Goal: Transaction & Acquisition: Purchase product/service

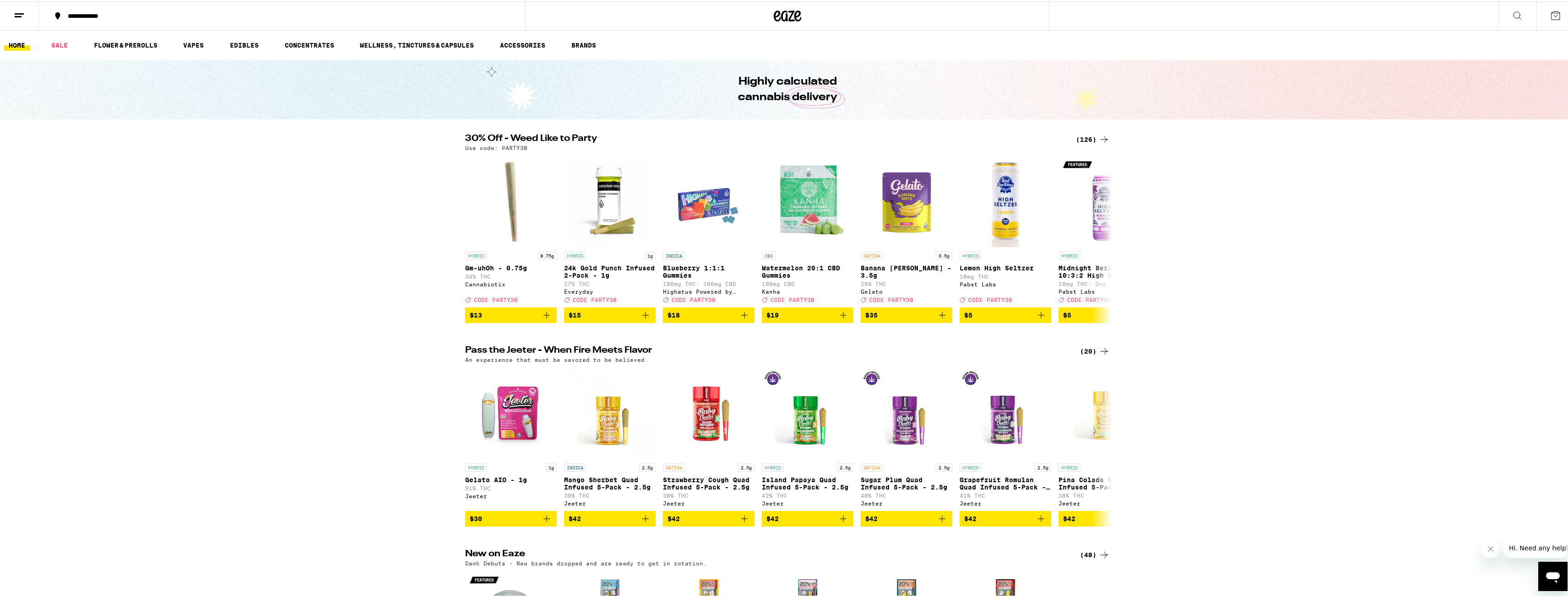
click at [1092, 139] on div "(126)" at bounding box center [1092, 138] width 34 height 11
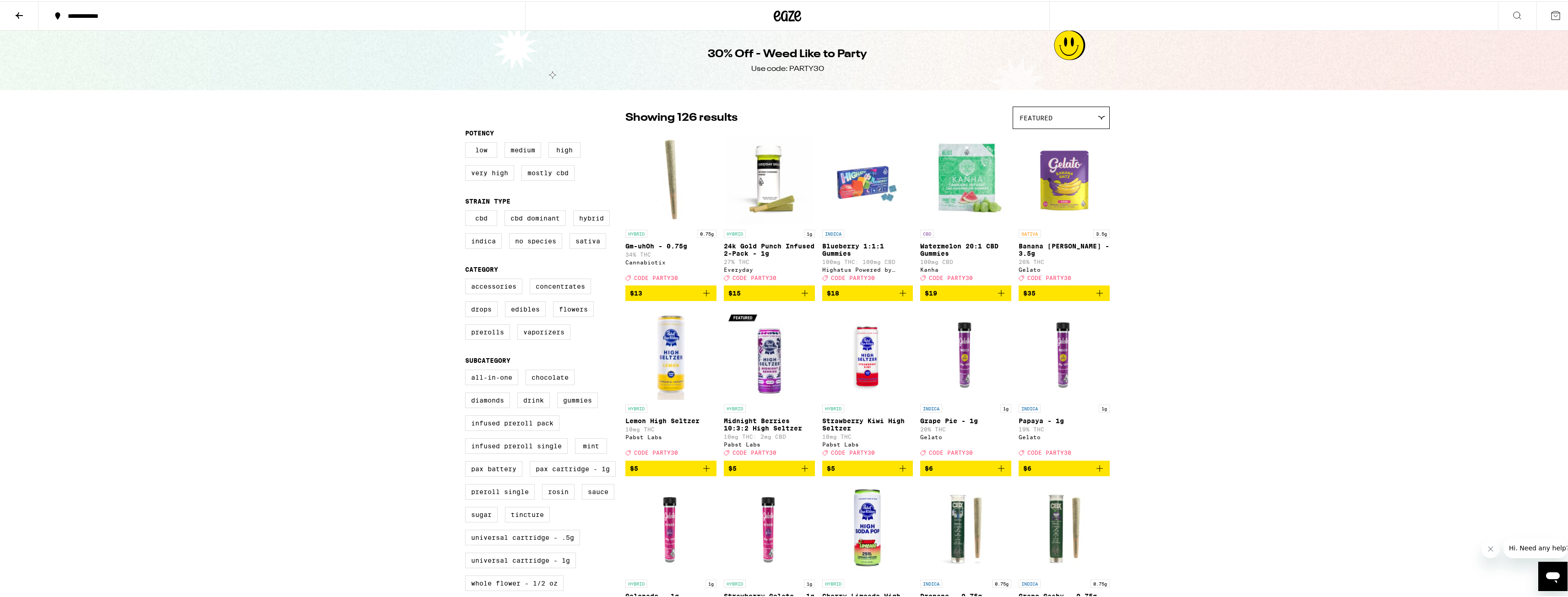
click at [800, 298] on icon "Add to bag" at bounding box center [805, 292] width 11 height 11
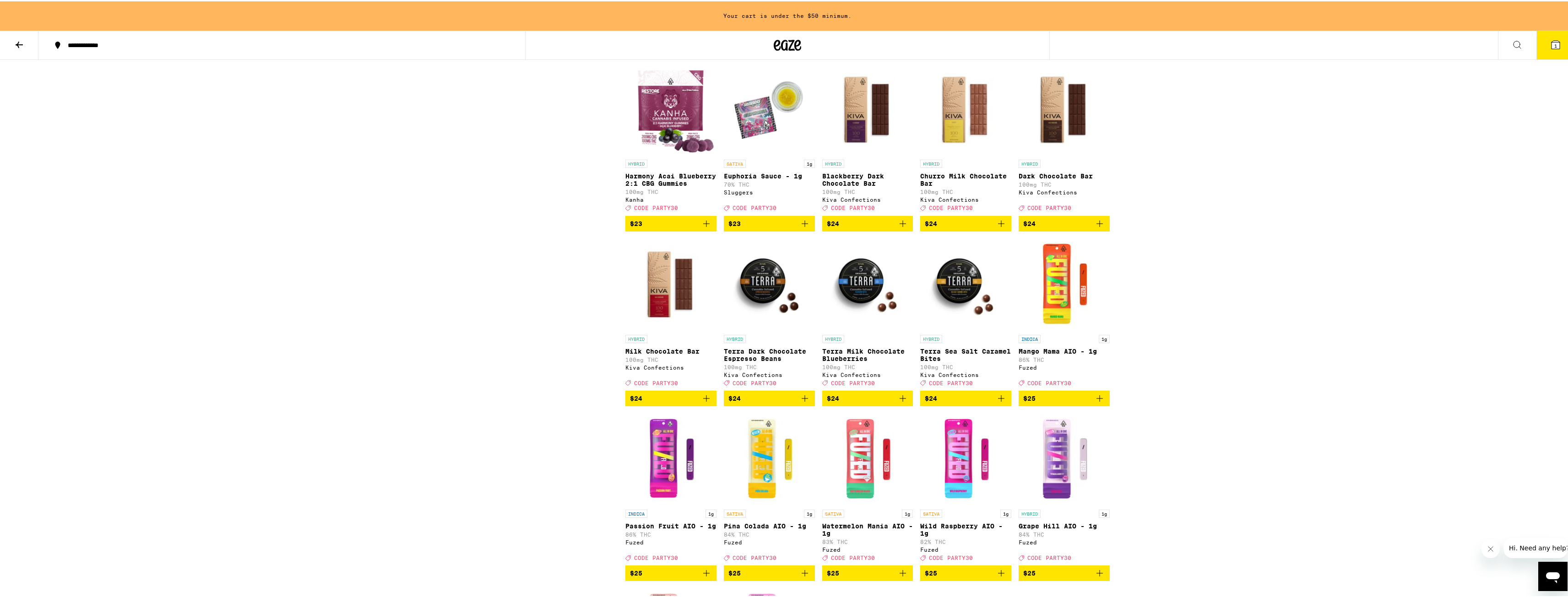
scroll to position [2380, 0]
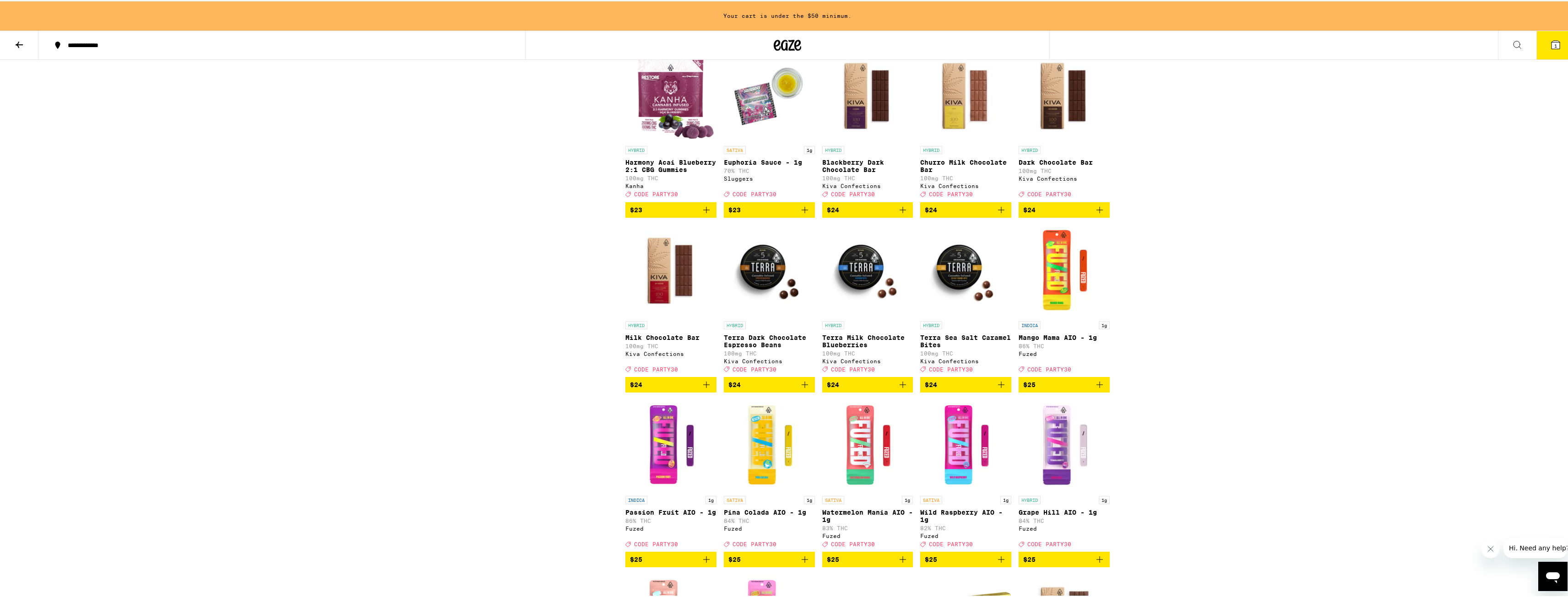
click at [1055, 315] on img "Open page for Mango Mama AIO - 1g from Fuzed" at bounding box center [1064, 269] width 91 height 91
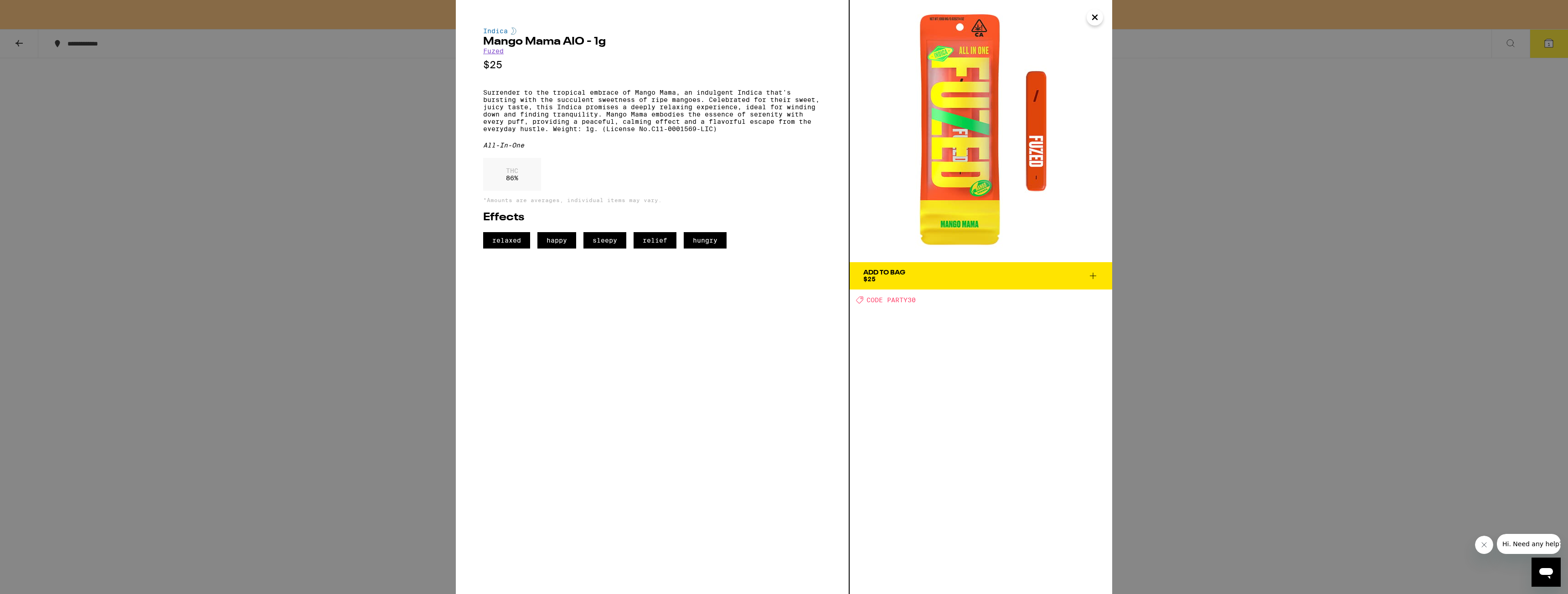
click at [1158, 320] on div "Indica Mango Mama AIO - 1g Fuzed $25 Surrender to the tropical embrace of Mango…" at bounding box center [784, 297] width 1568 height 594
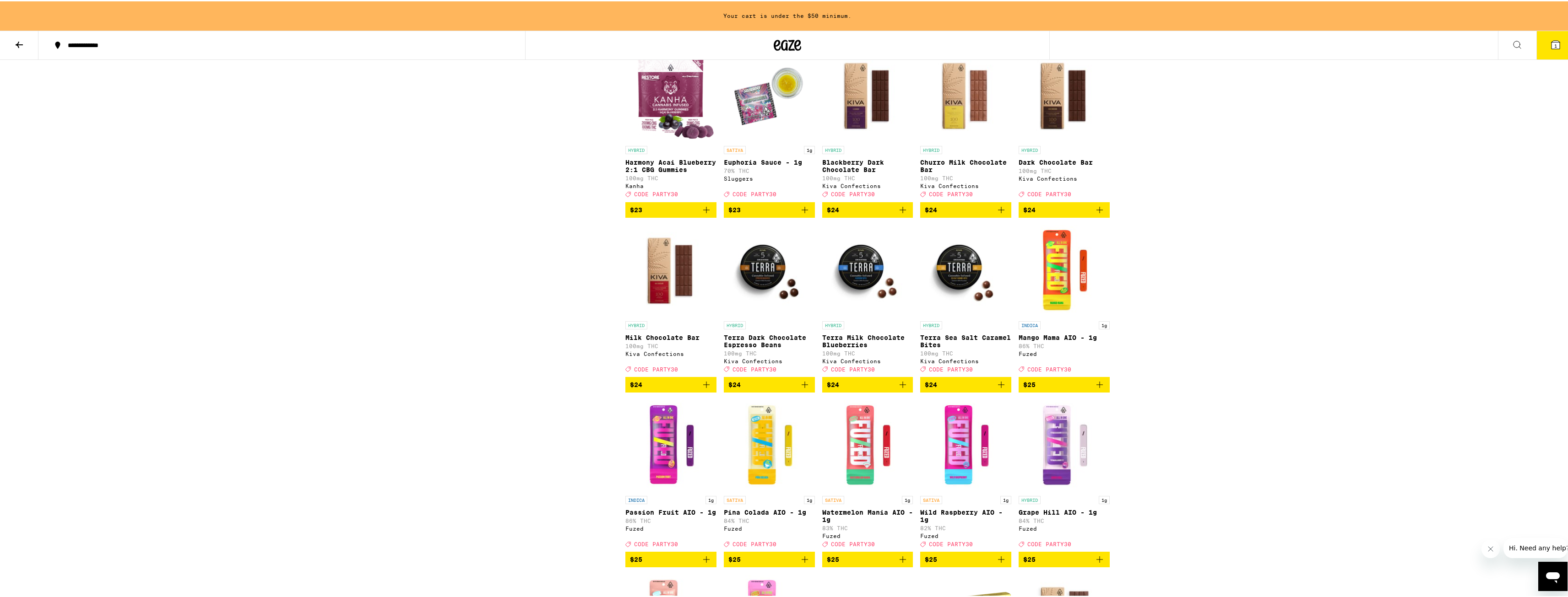
click at [1096, 389] on icon "Add to bag" at bounding box center [1099, 383] width 11 height 11
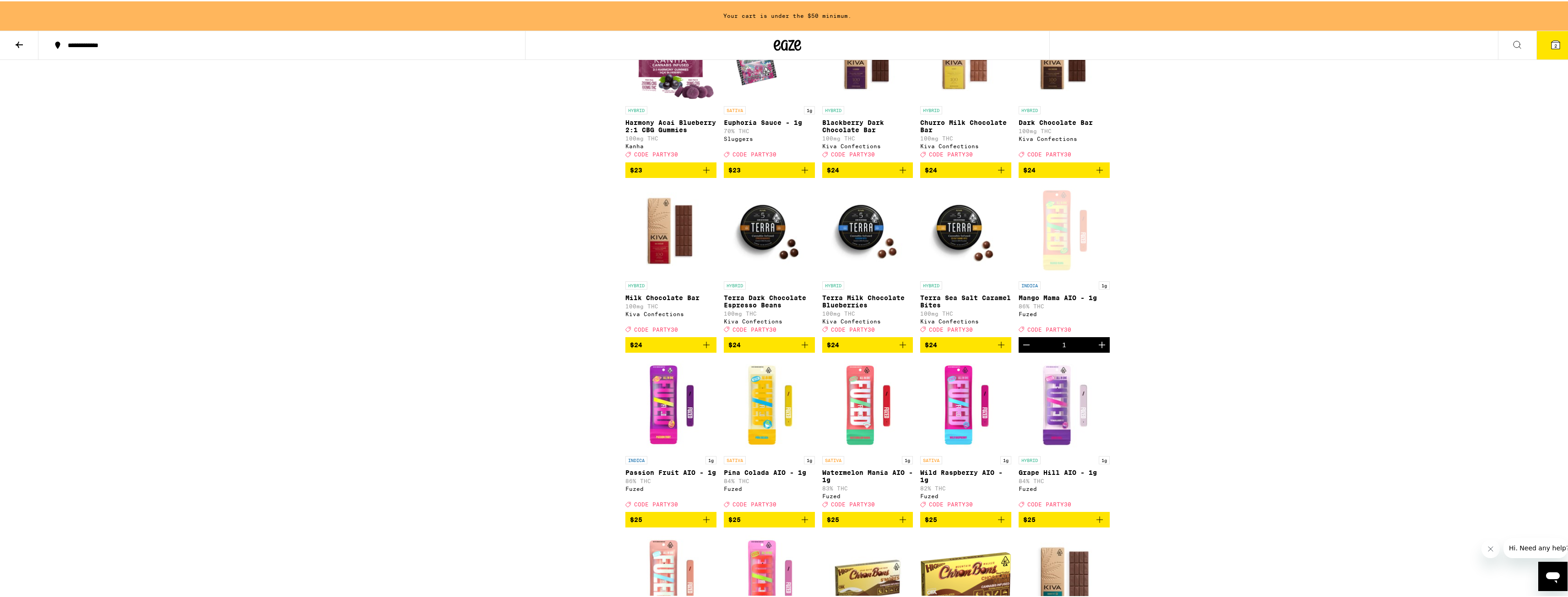
scroll to position [2563, 0]
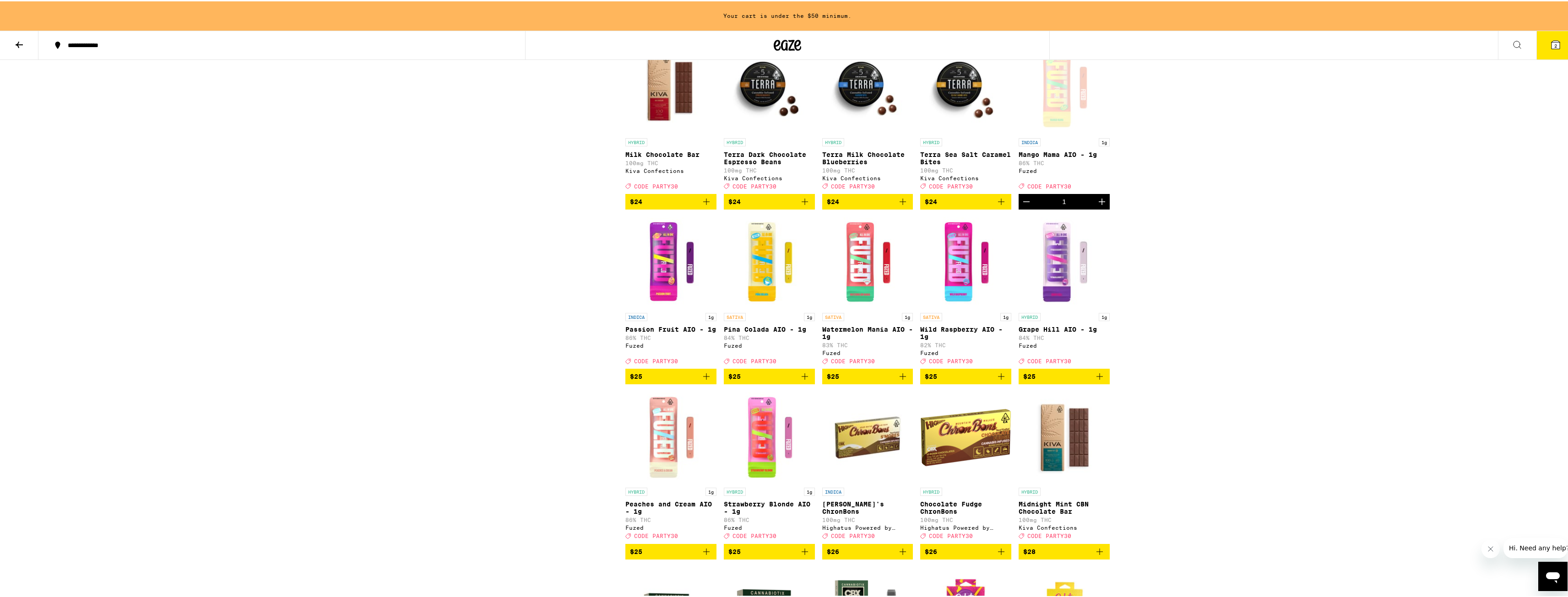
click at [1003, 381] on icon "Add to bag" at bounding box center [1000, 375] width 11 height 11
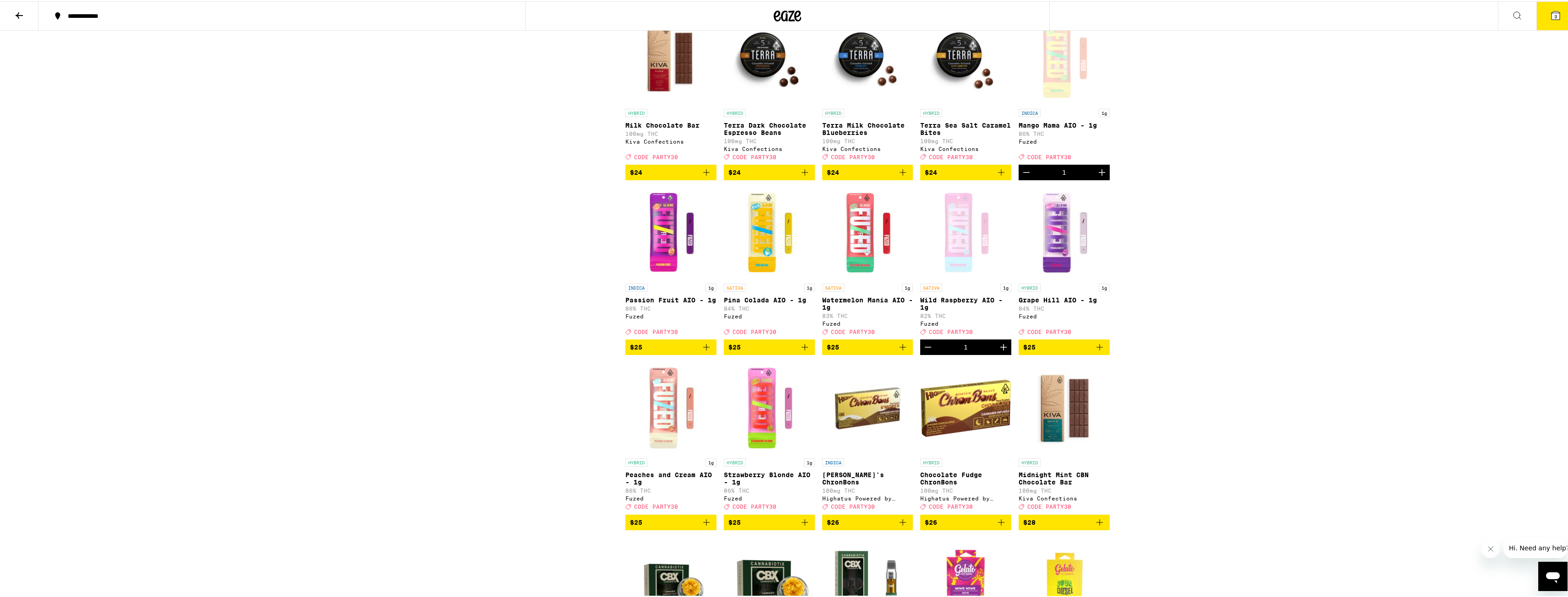
scroll to position [2534, 0]
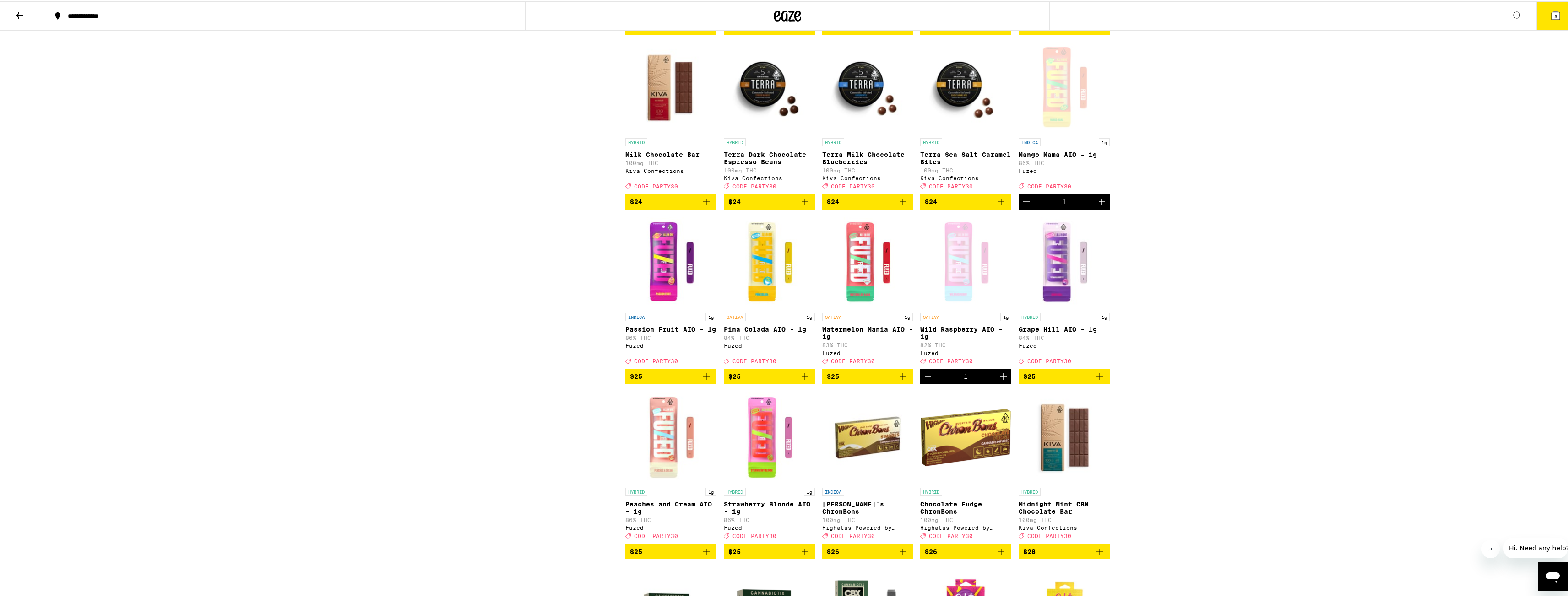
click at [1554, 6] on button "3" at bounding box center [1555, 15] width 39 height 29
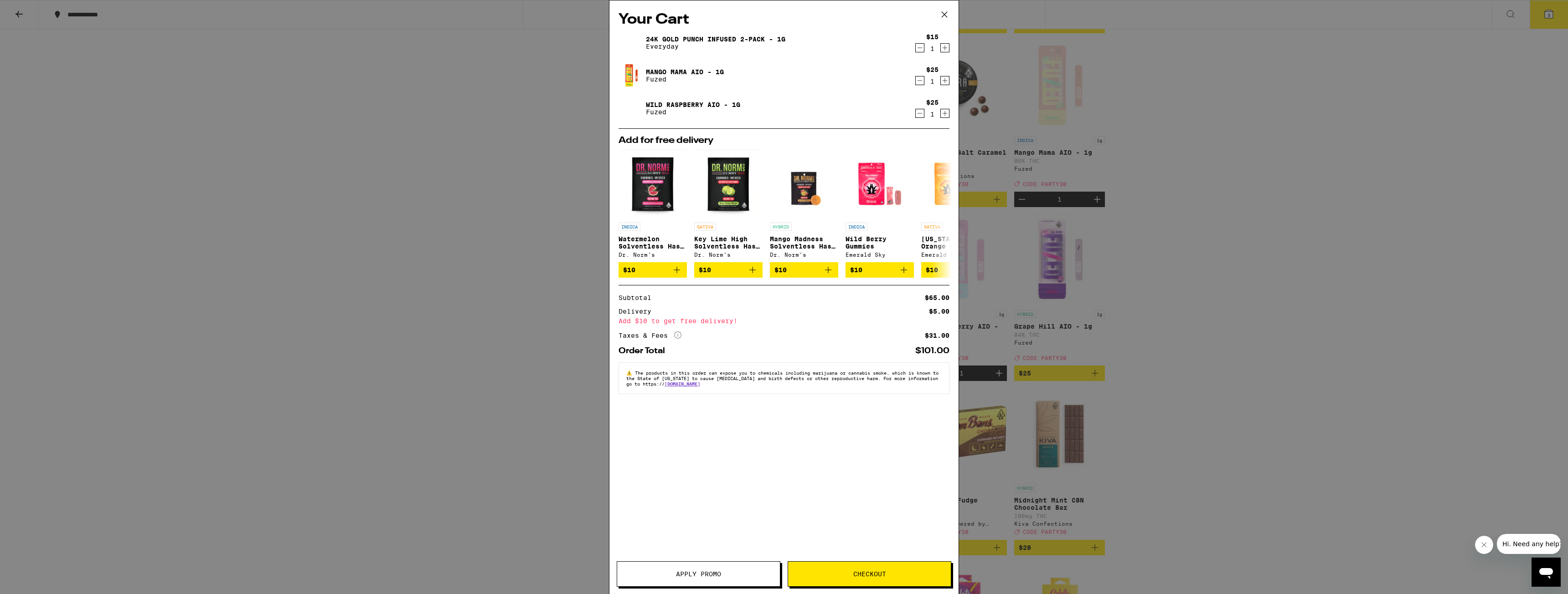
click at [728, 572] on span "Apply Promo" at bounding box center [698, 574] width 163 height 6
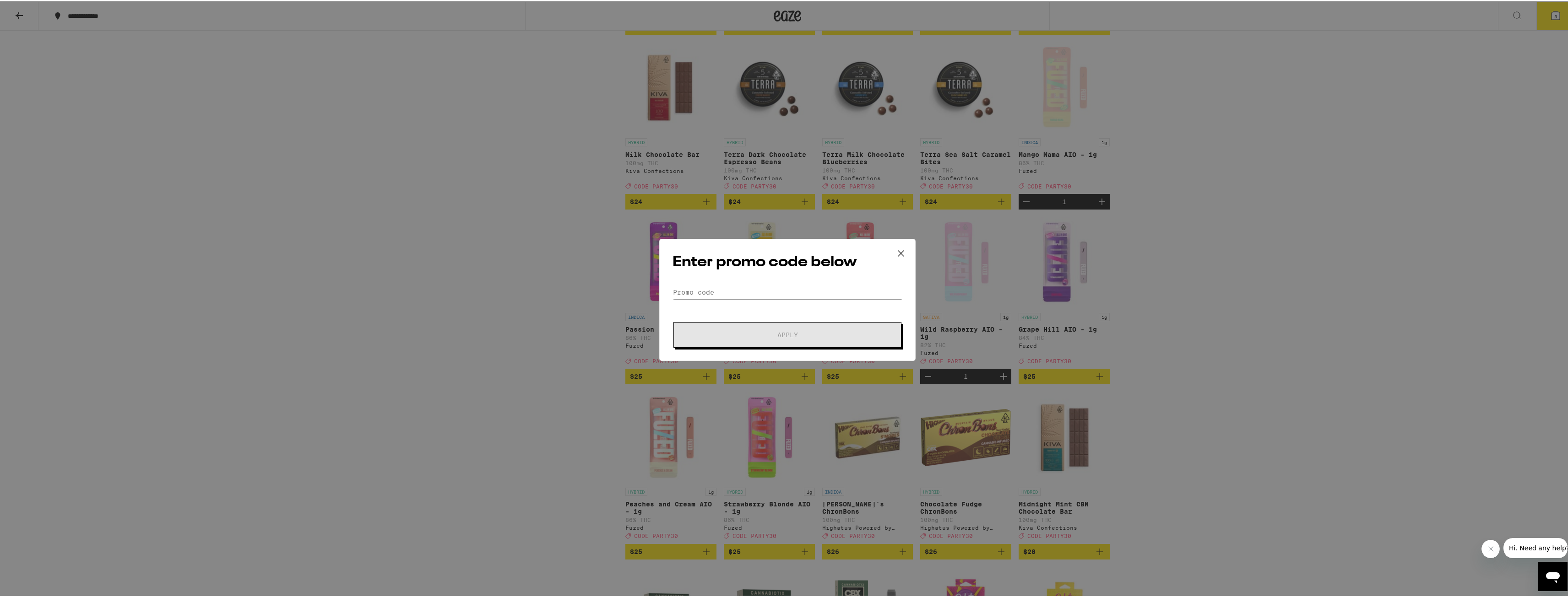
click at [726, 298] on form "Promo Code Apply" at bounding box center [787, 315] width 230 height 62
click at [726, 291] on input "Promo Code" at bounding box center [787, 291] width 230 height 14
type input "Party30"
click at [745, 323] on button "Apply" at bounding box center [787, 334] width 228 height 26
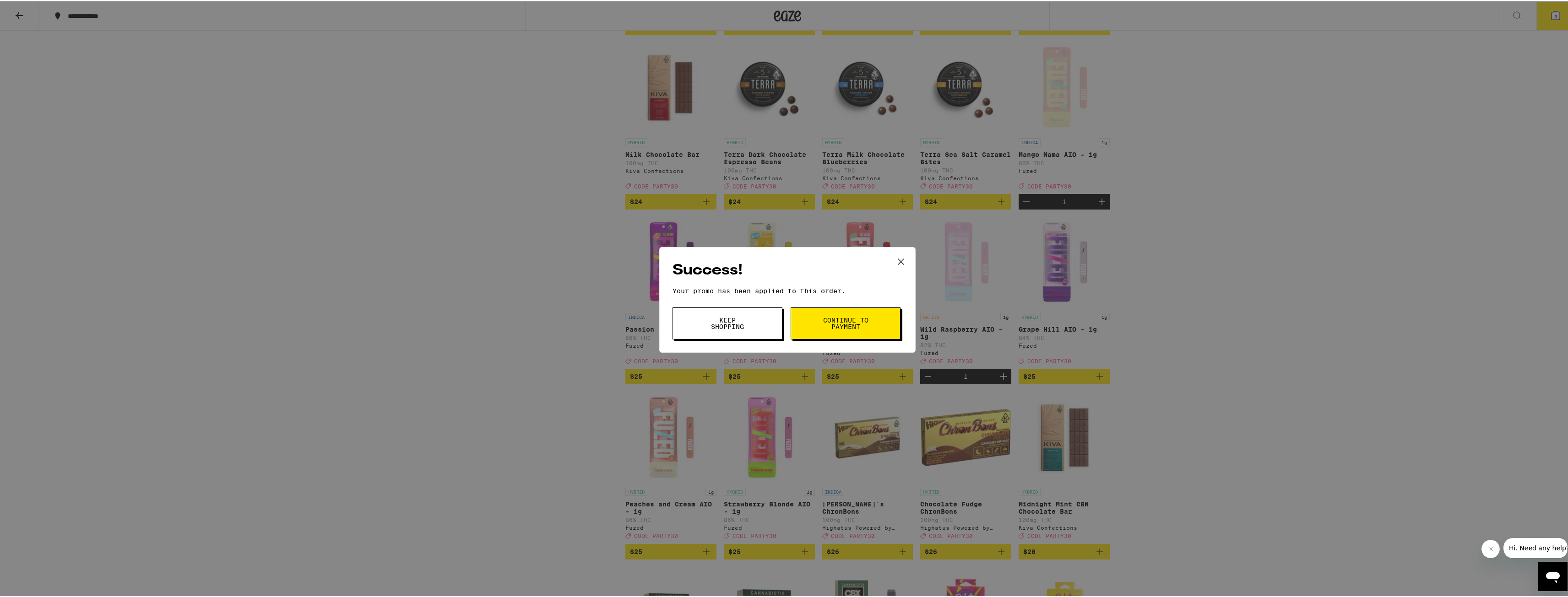
click at [839, 321] on span "Continue to payment" at bounding box center [846, 322] width 47 height 13
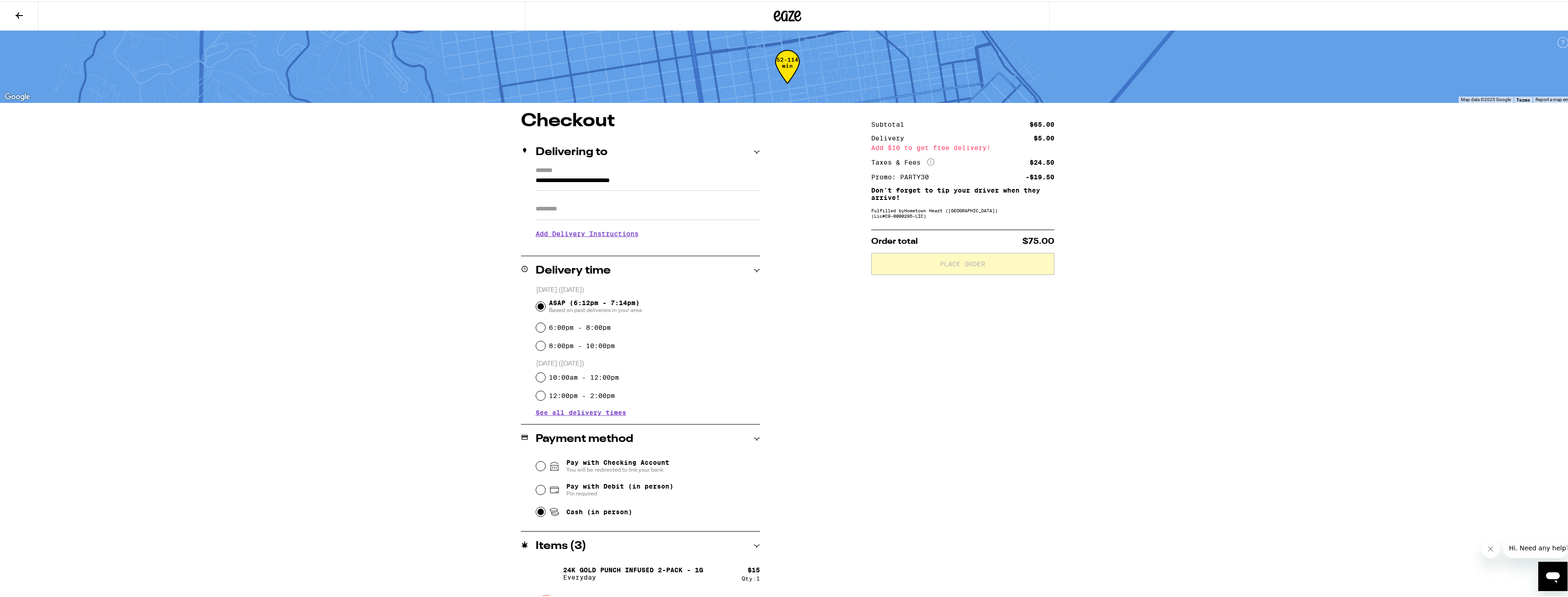
click at [536, 512] on input "Cash (in person)" at bounding box center [540, 511] width 9 height 9
radio input "true"
click at [617, 217] on input "Apt/Suite" at bounding box center [648, 207] width 224 height 22
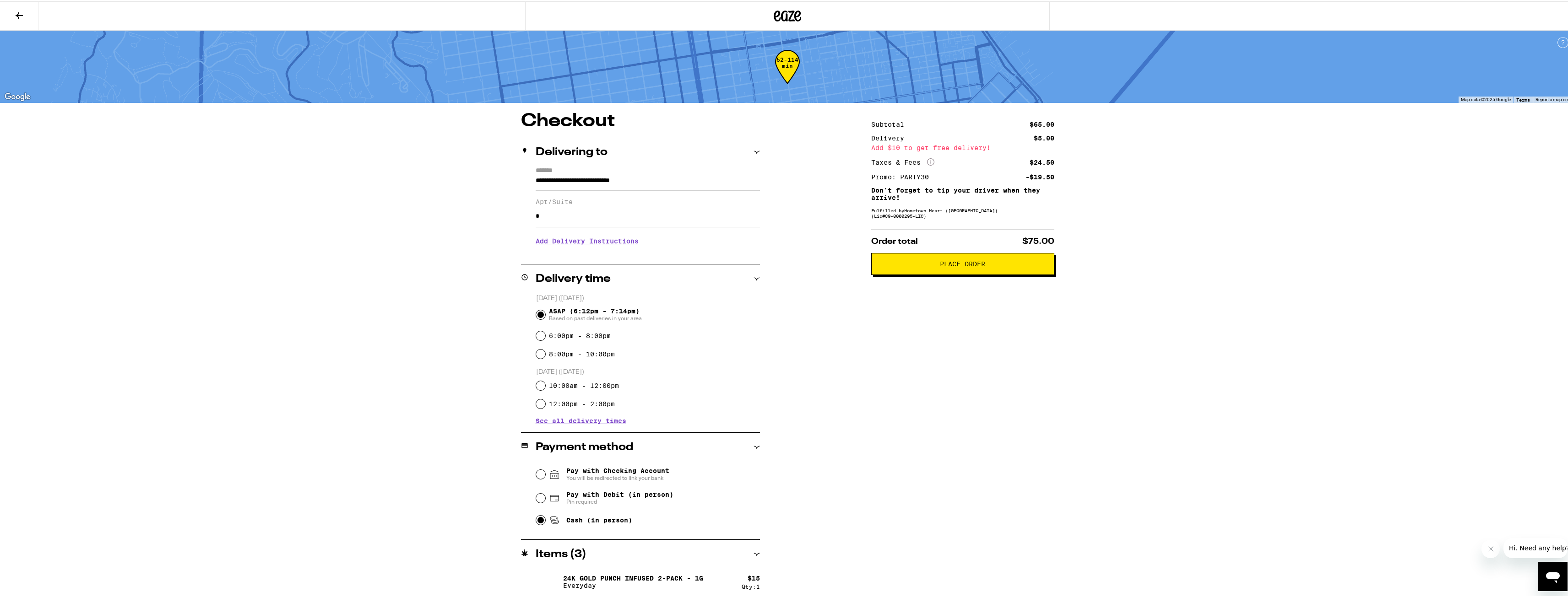
type input "*"
click at [975, 384] on div "Subtotal $65.00 Delivery $5.00 Add $10 to get free delivery! Taxes & Fees More …" at bounding box center [963, 389] width 183 height 557
click at [975, 262] on span "Place Order" at bounding box center [963, 262] width 45 height 6
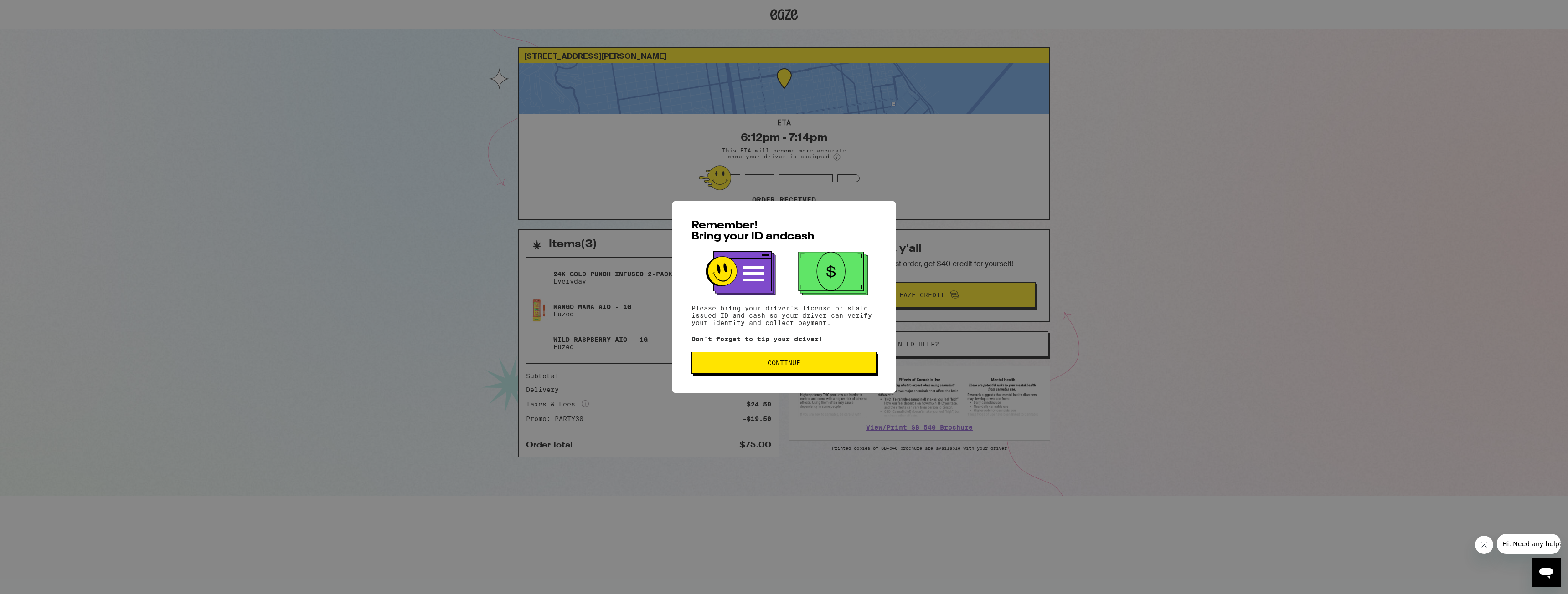
click at [826, 366] on span "Continue" at bounding box center [783, 363] width 169 height 6
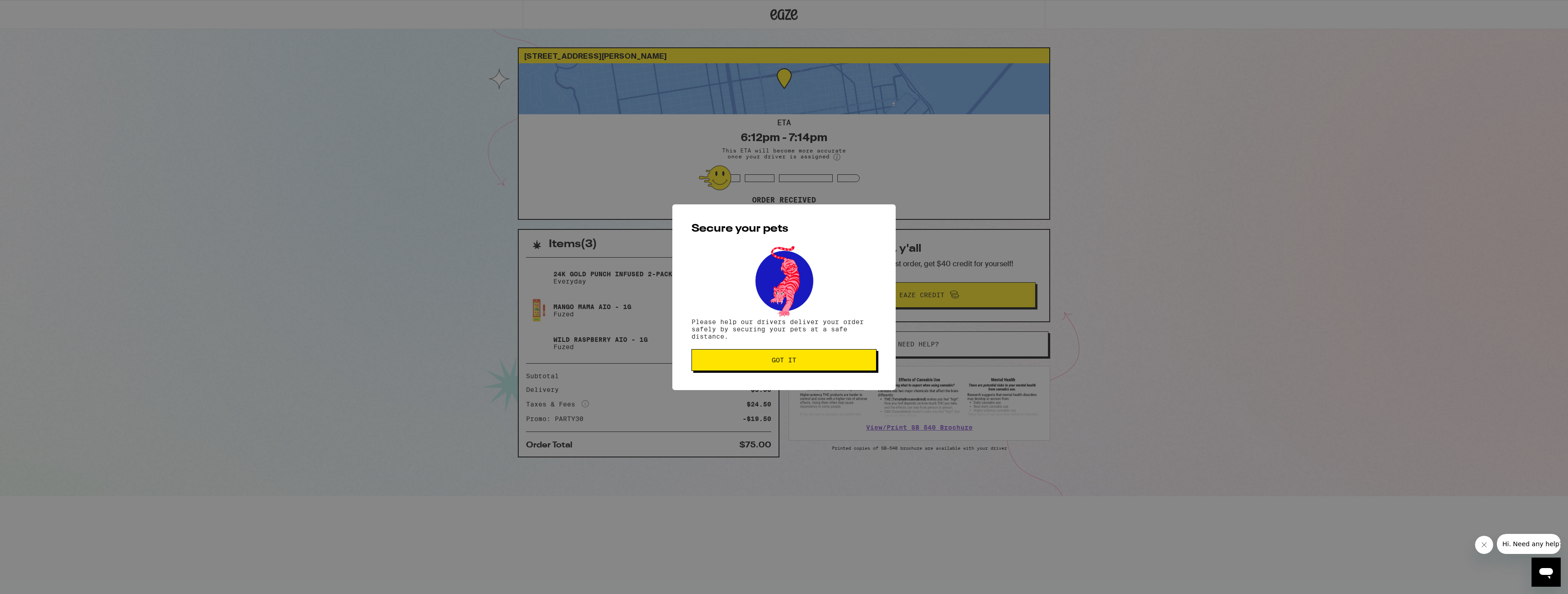
click at [826, 367] on button "Got it" at bounding box center [784, 360] width 185 height 22
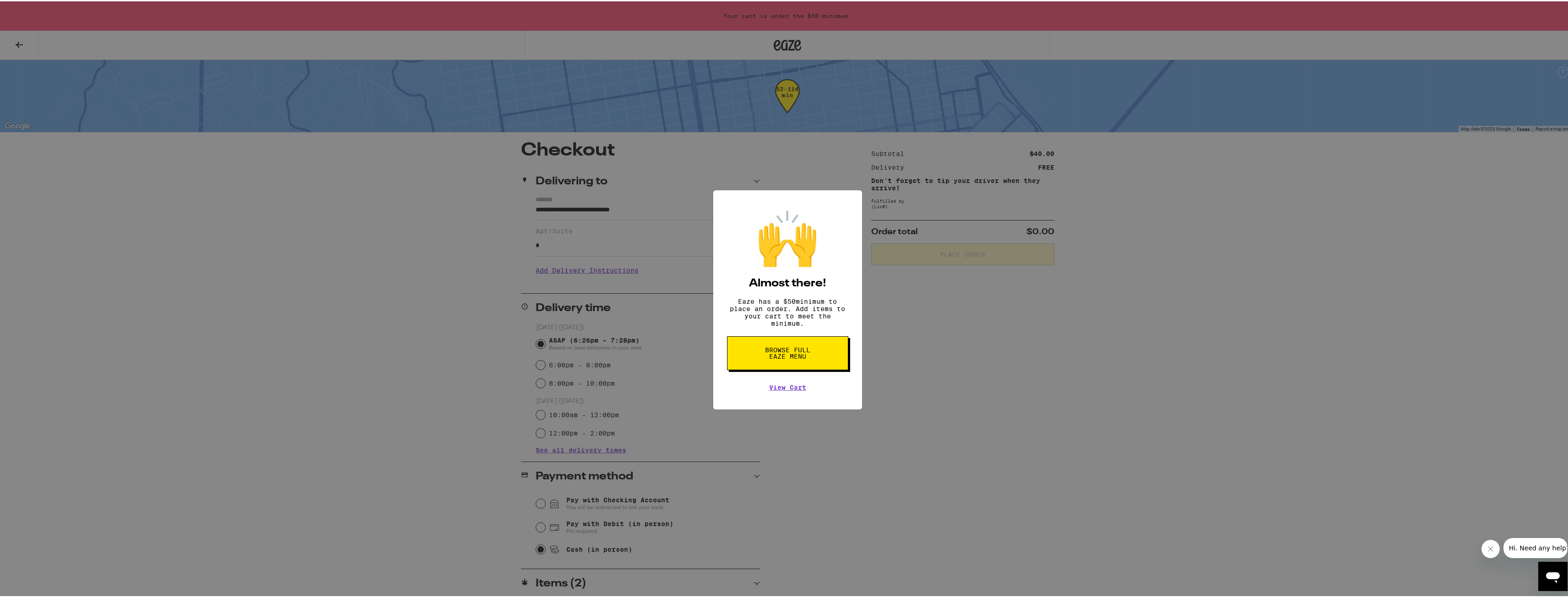
click at [997, 400] on div "🙌 Almost there! Eaze has a $ 50 minimum to place an order. Add items to your ca…" at bounding box center [787, 298] width 1575 height 597
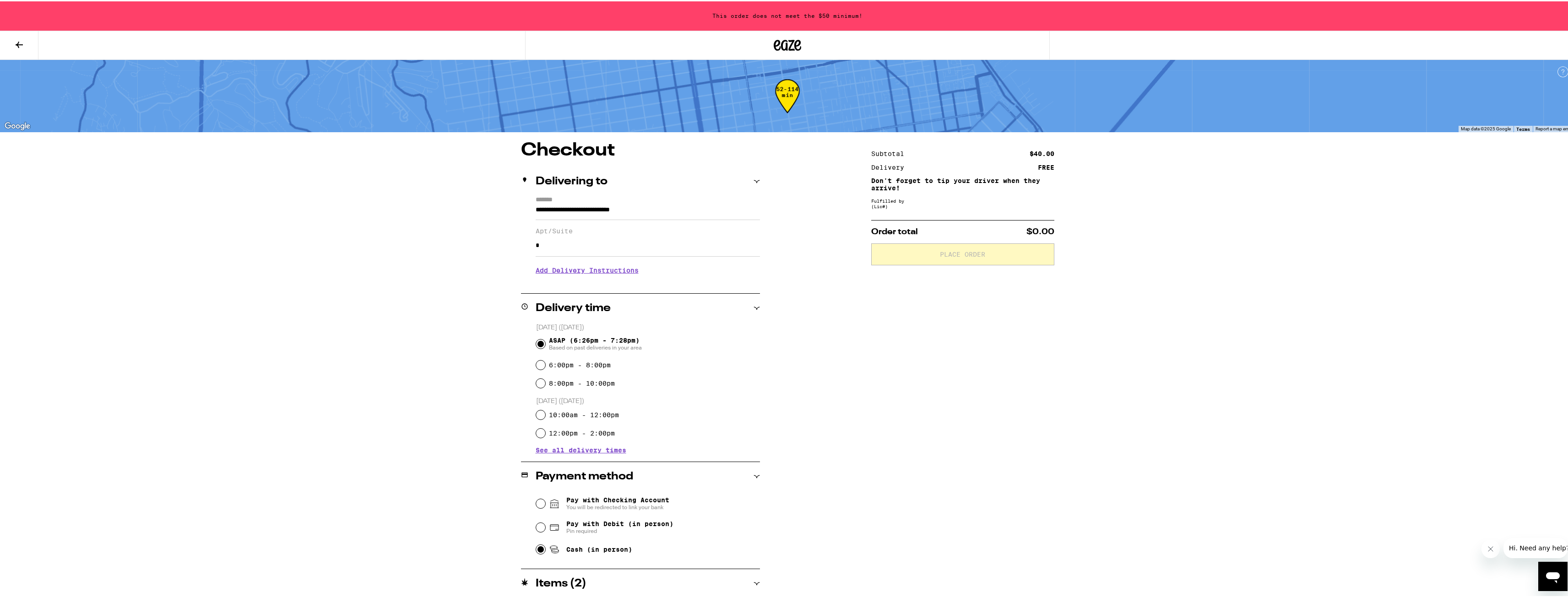
click at [788, 45] on icon at bounding box center [787, 44] width 27 height 17
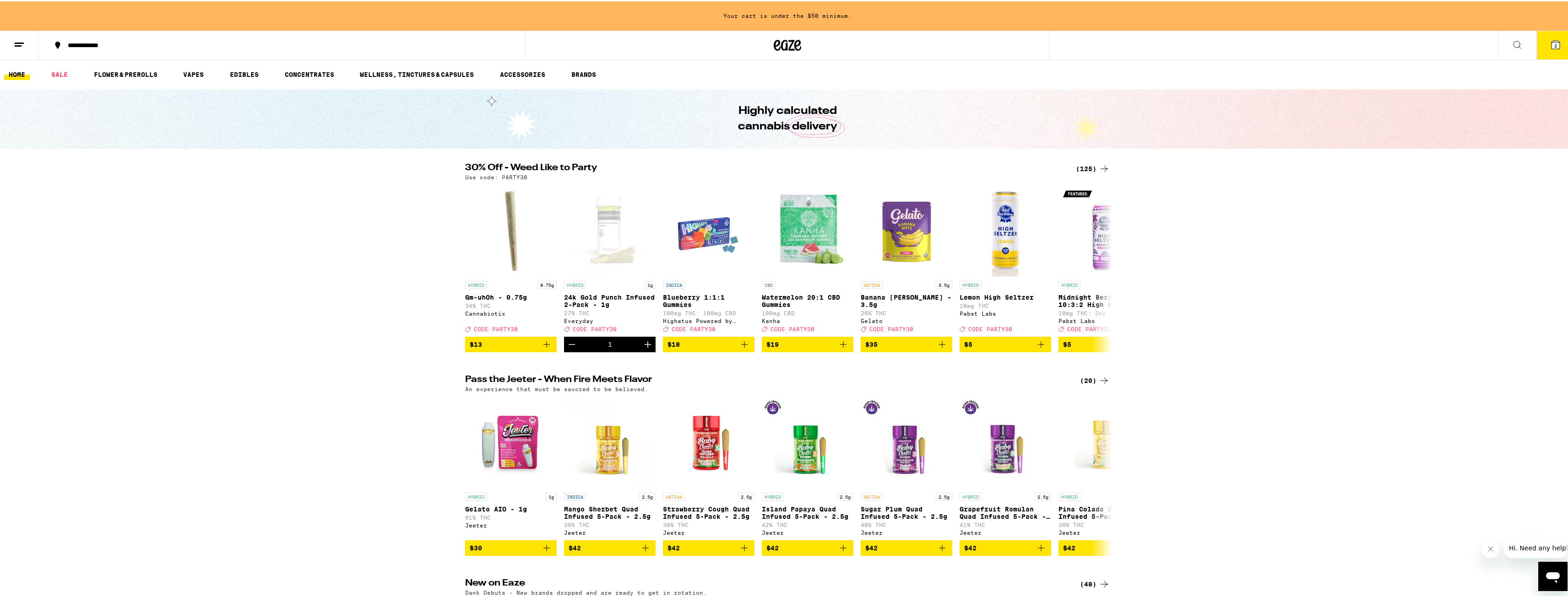
click at [1085, 169] on div "(125)" at bounding box center [1092, 167] width 34 height 11
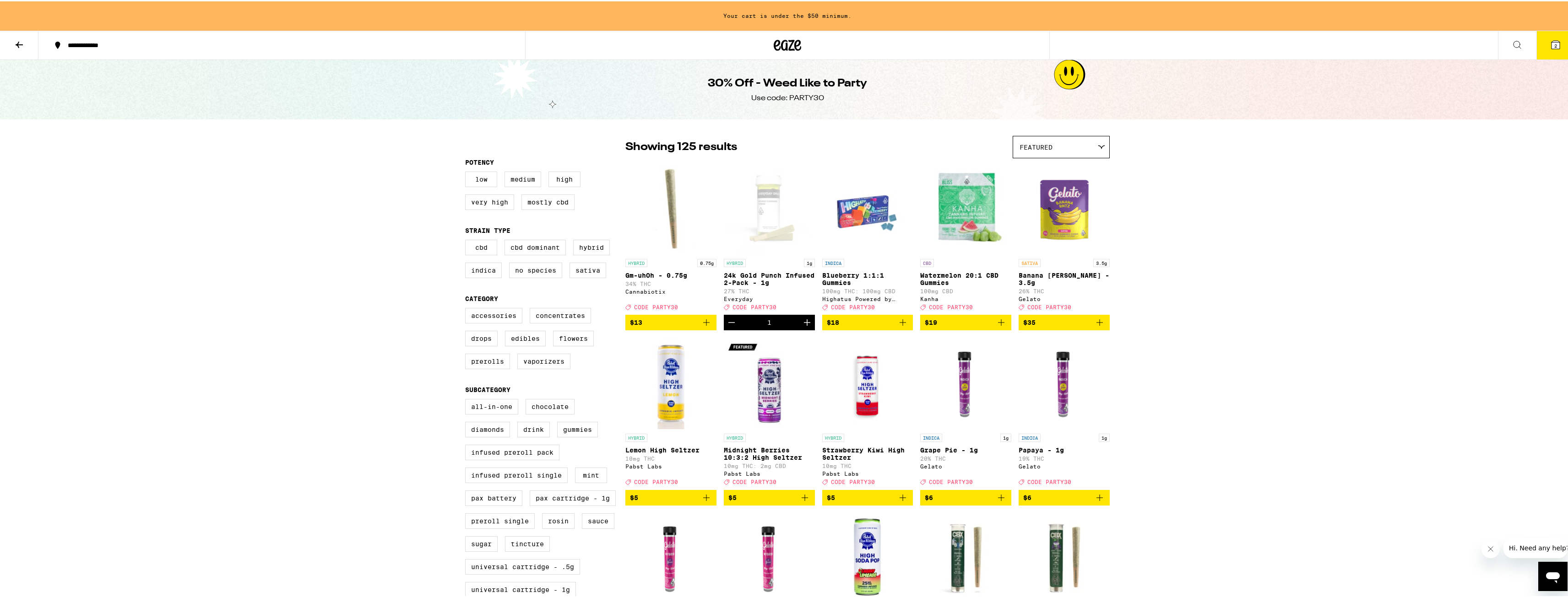
click at [728, 326] on icon "Decrement" at bounding box center [731, 321] width 11 height 11
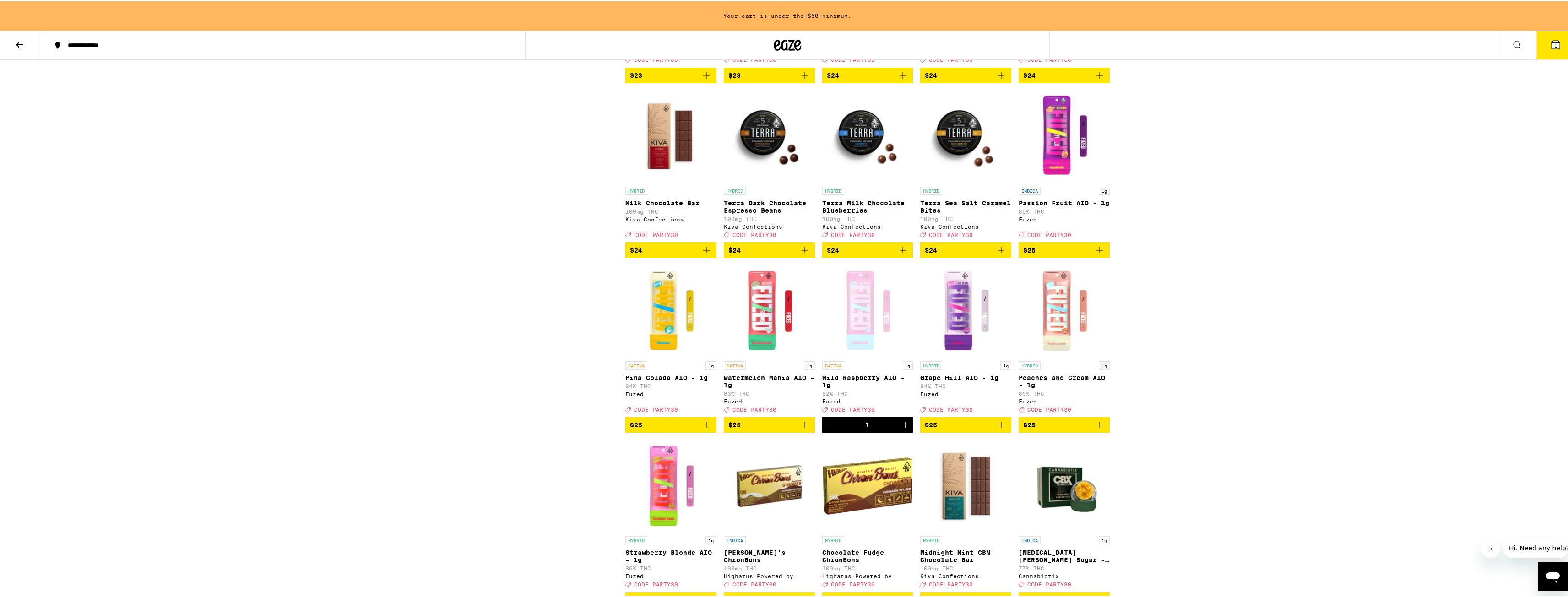
scroll to position [2609, 0]
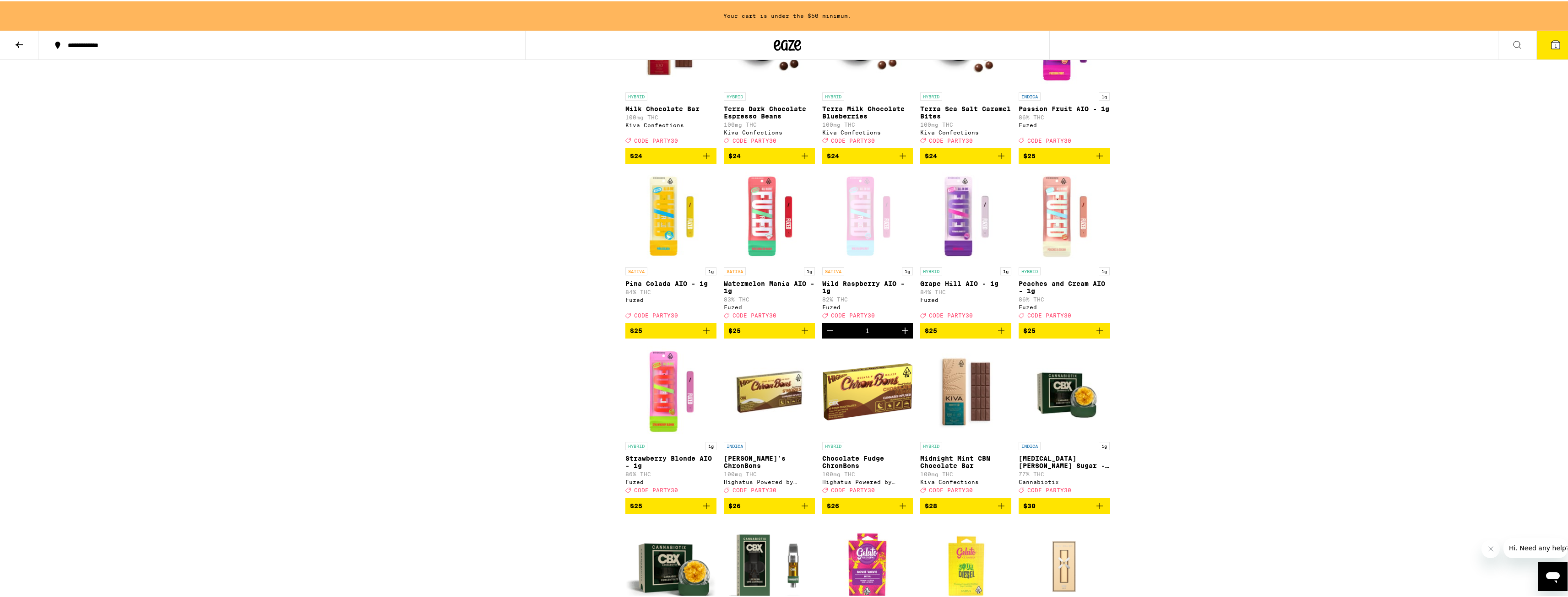
click at [827, 329] on icon "Decrement" at bounding box center [830, 329] width 6 height 0
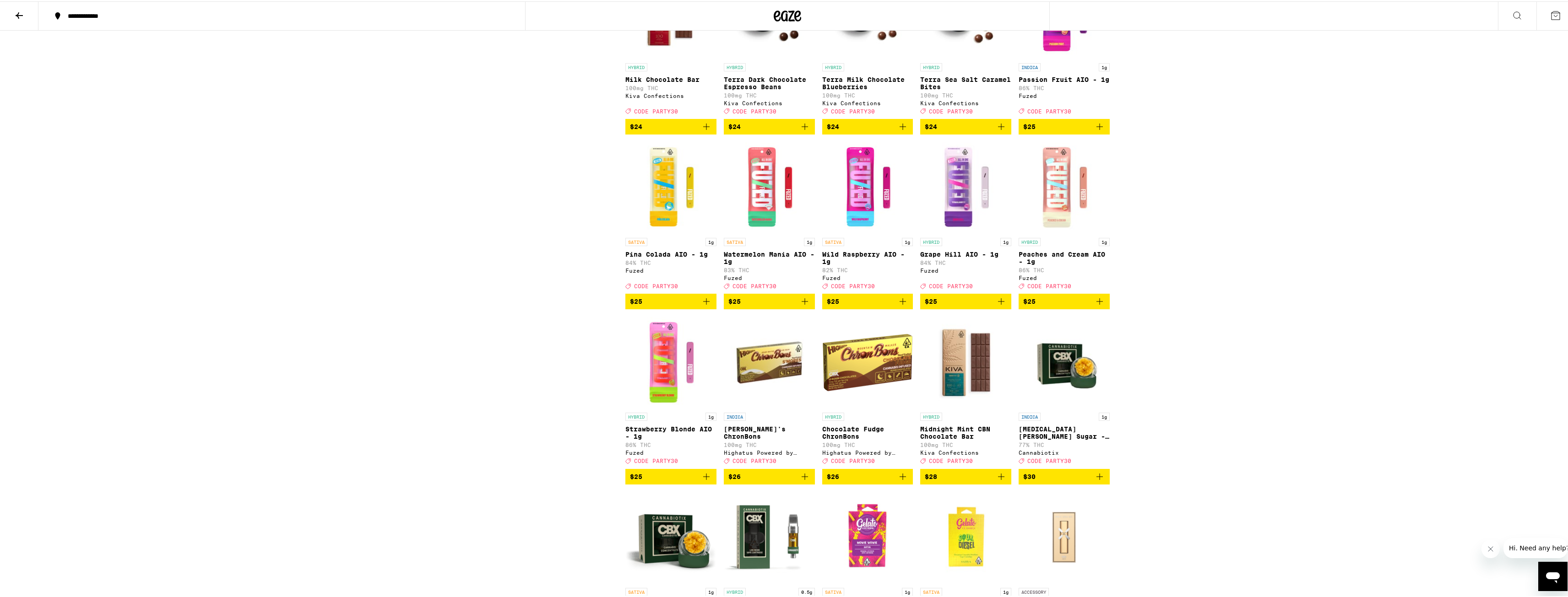
scroll to position [2580, 0]
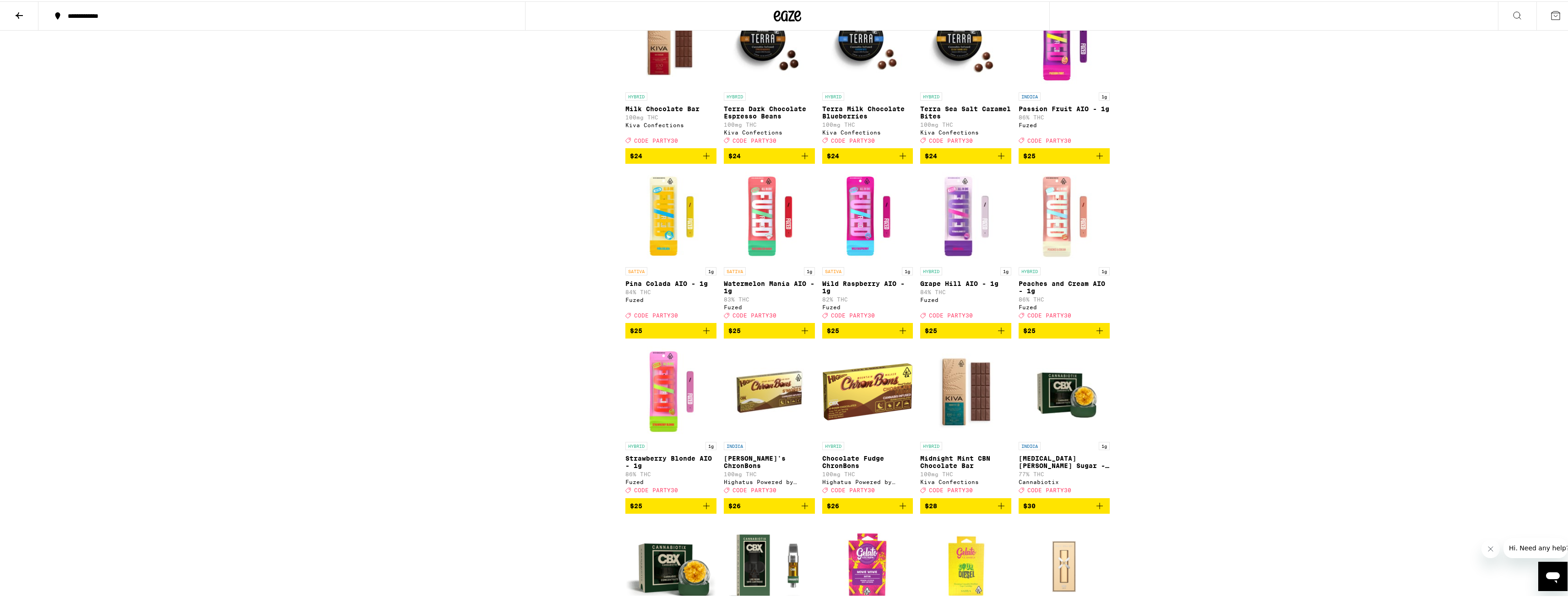
click at [803, 335] on icon "Add to bag" at bounding box center [805, 329] width 11 height 11
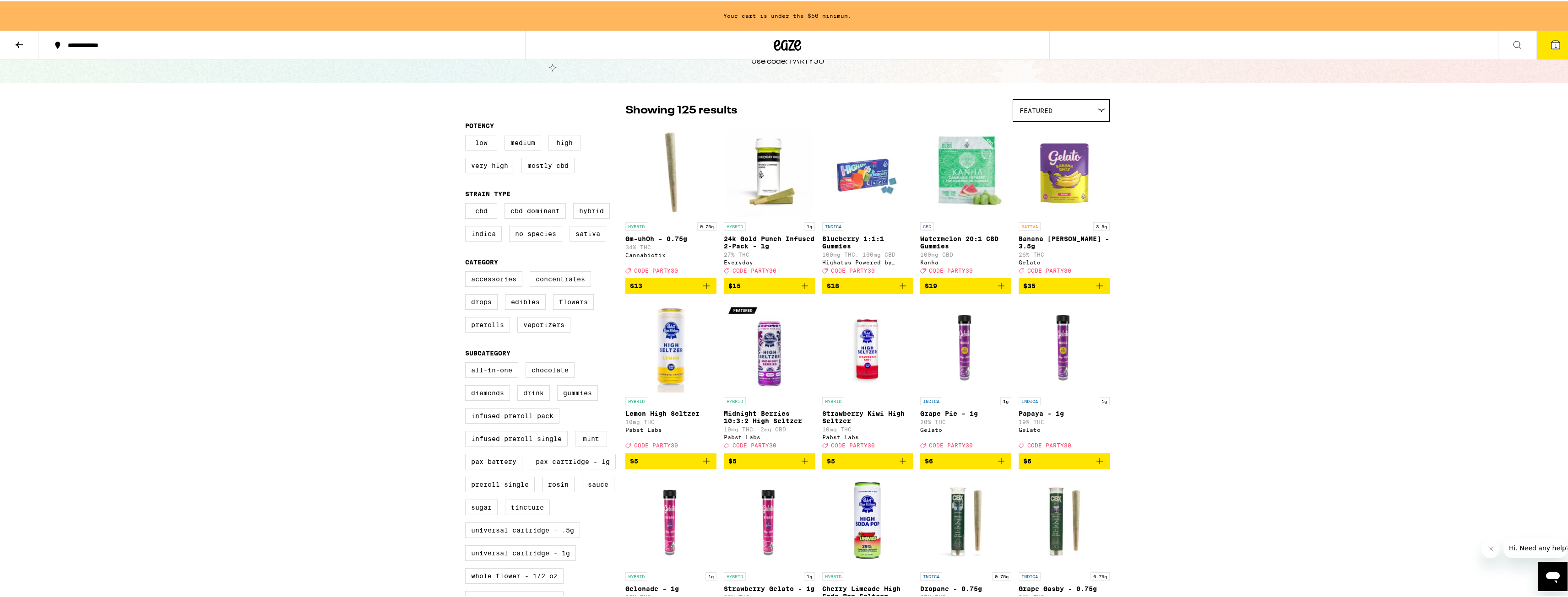
scroll to position [0, 0]
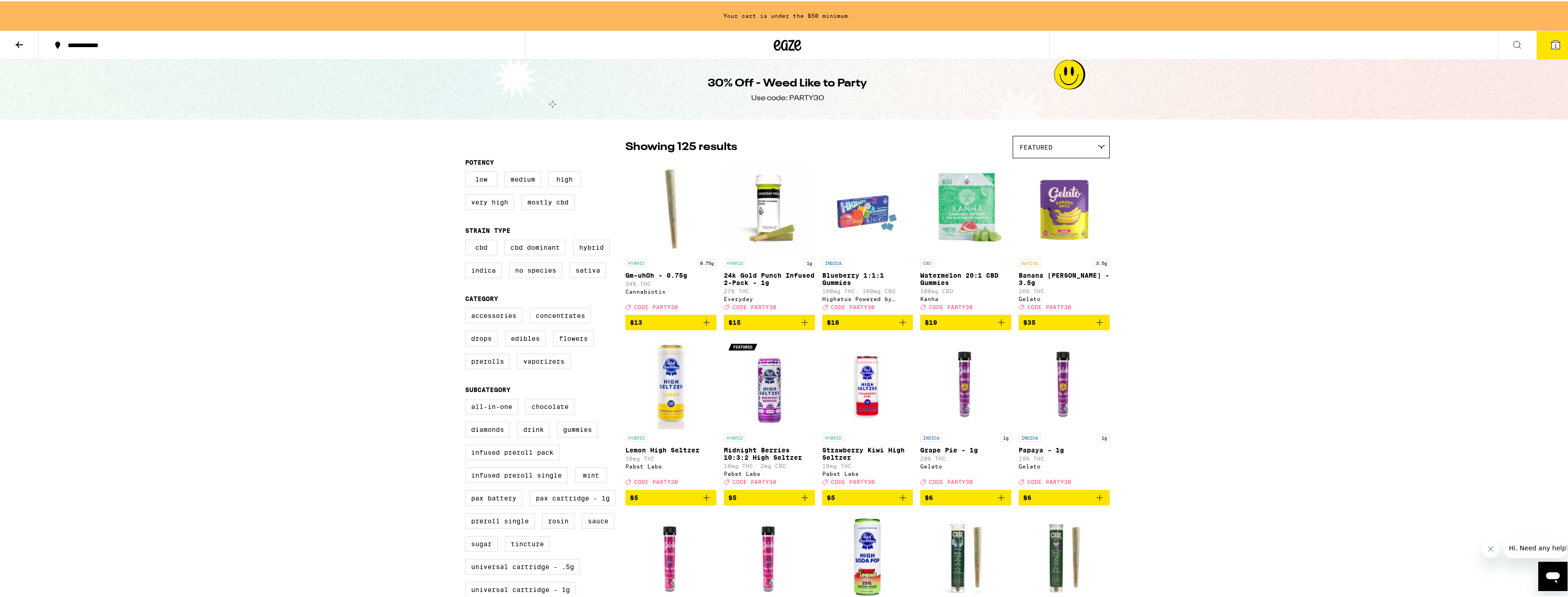
click at [802, 325] on icon "Add to bag" at bounding box center [805, 321] width 11 height 11
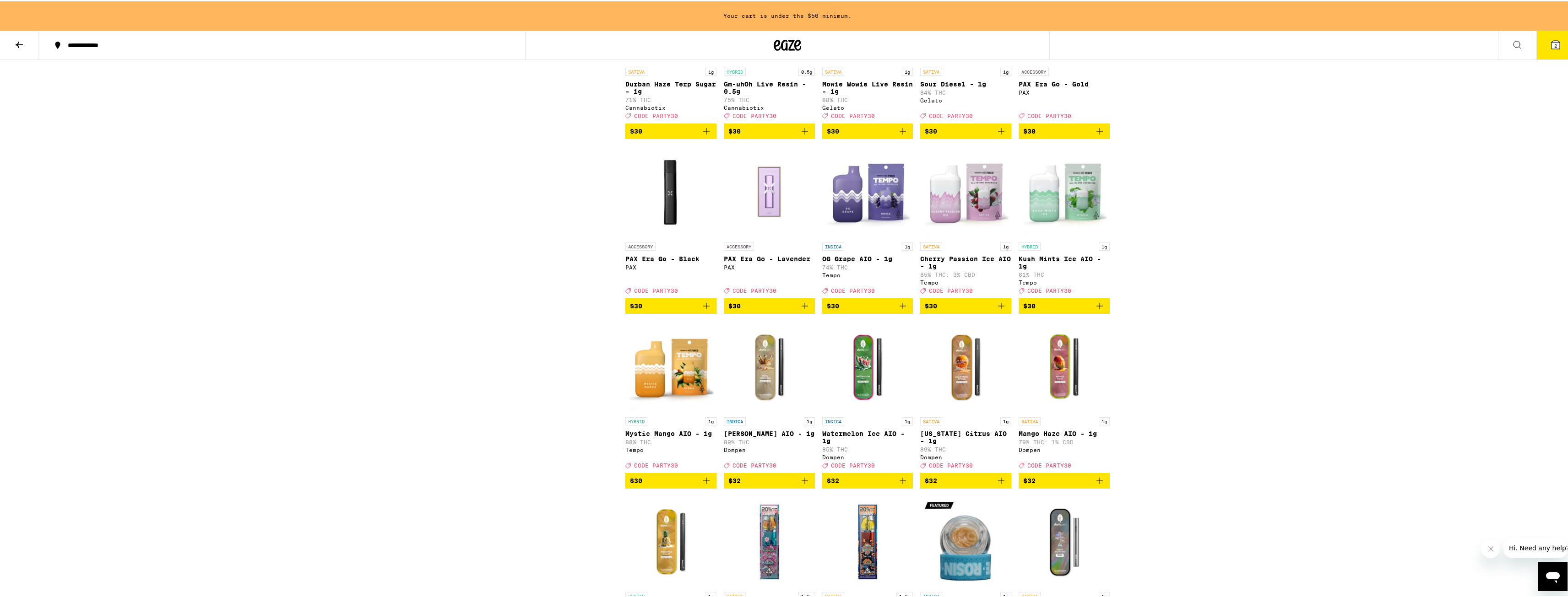
scroll to position [3296, 0]
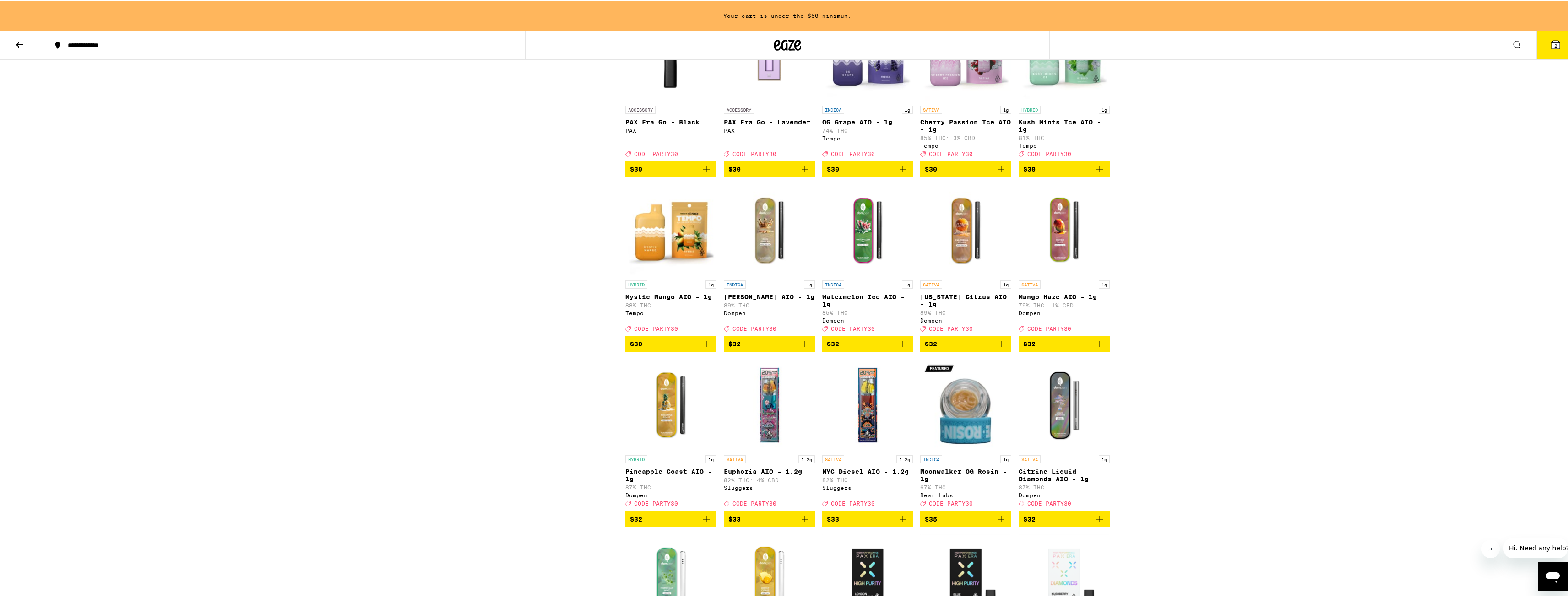
click at [899, 172] on icon "Add to bag" at bounding box center [902, 168] width 6 height 6
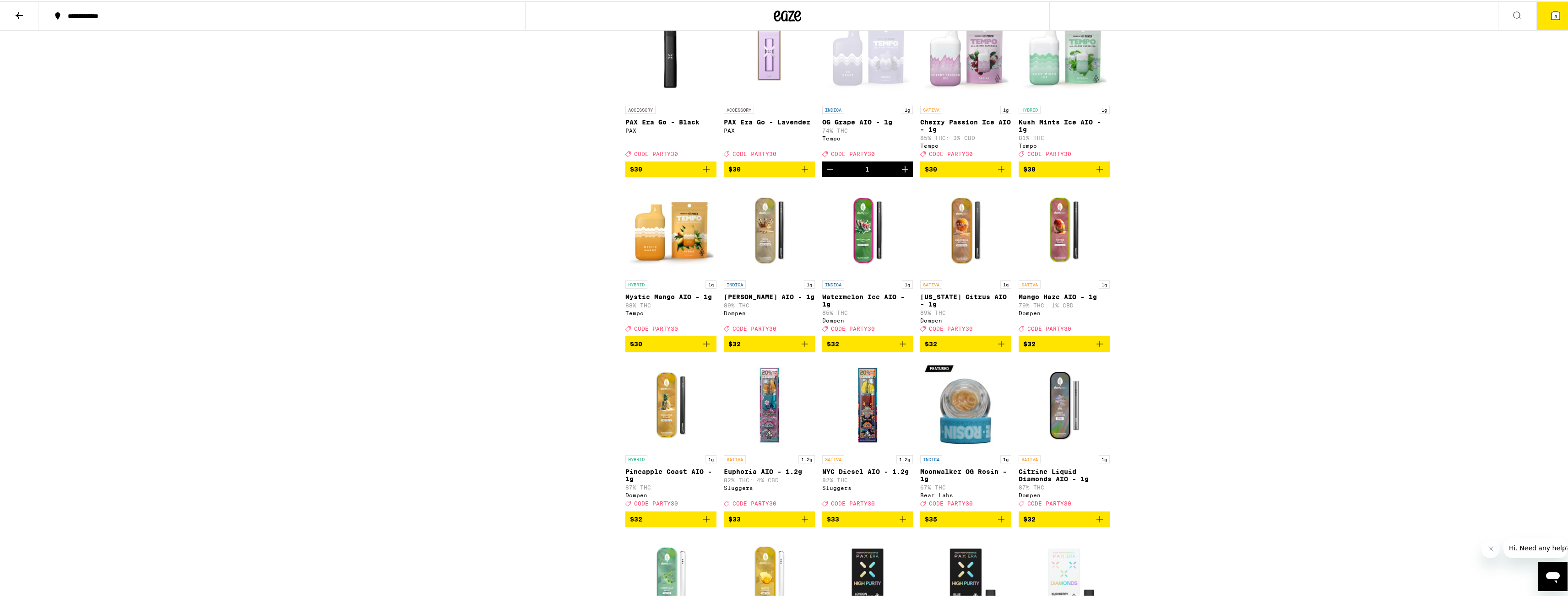
click at [1551, 10] on icon at bounding box center [1555, 14] width 11 height 11
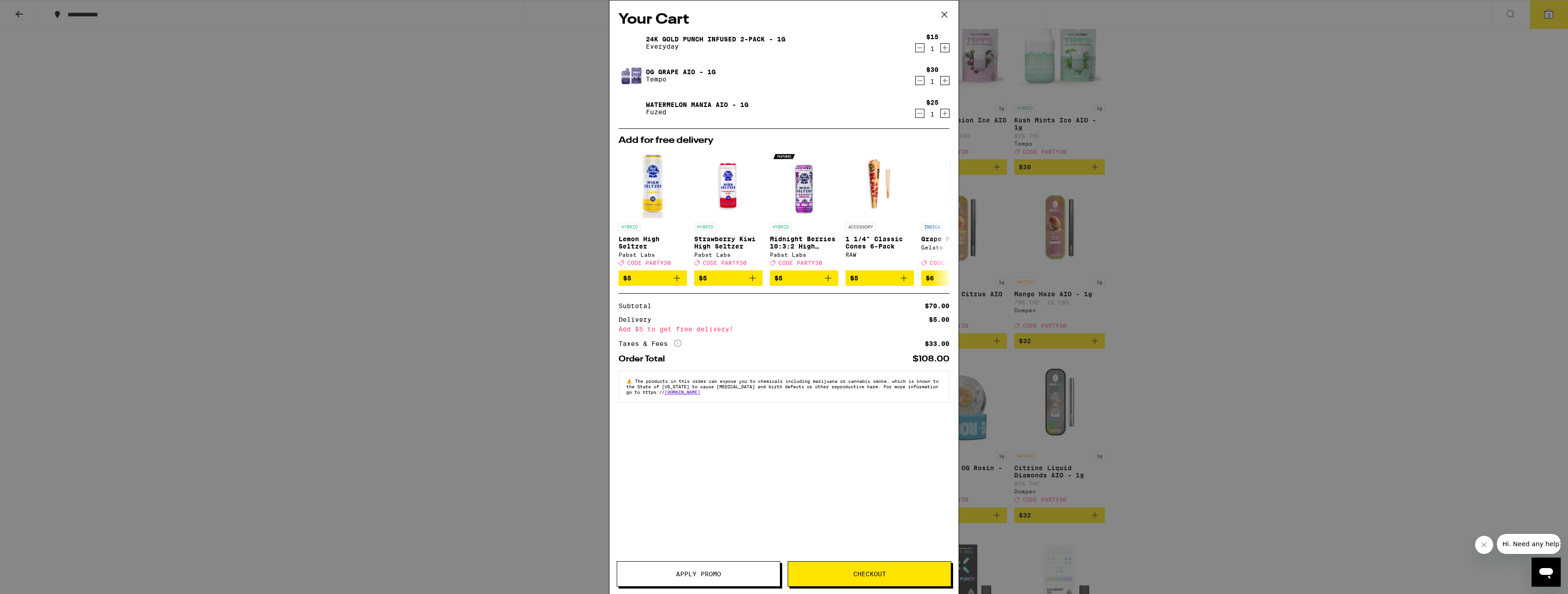
click at [740, 571] on span "Apply Promo" at bounding box center [698, 574] width 163 height 6
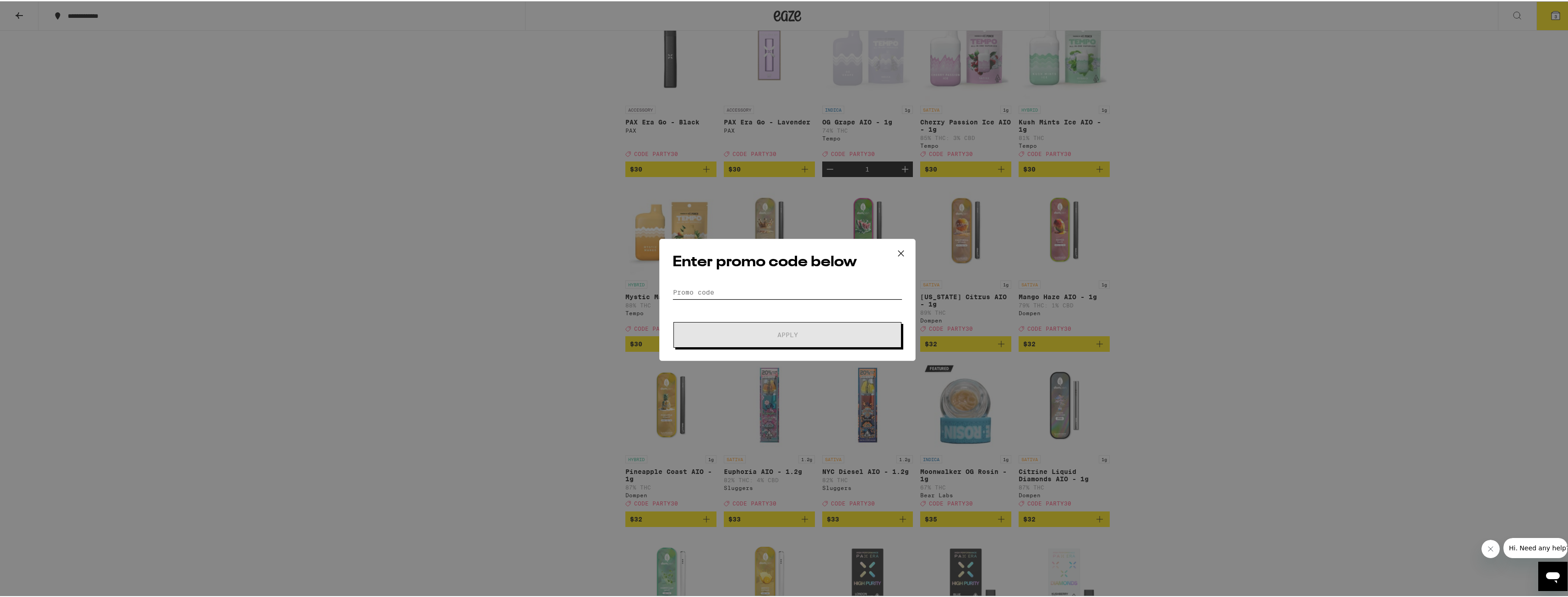
click at [710, 292] on input "Promo Code" at bounding box center [787, 291] width 230 height 14
type input "Party30"
click at [782, 342] on button "Apply" at bounding box center [787, 334] width 228 height 26
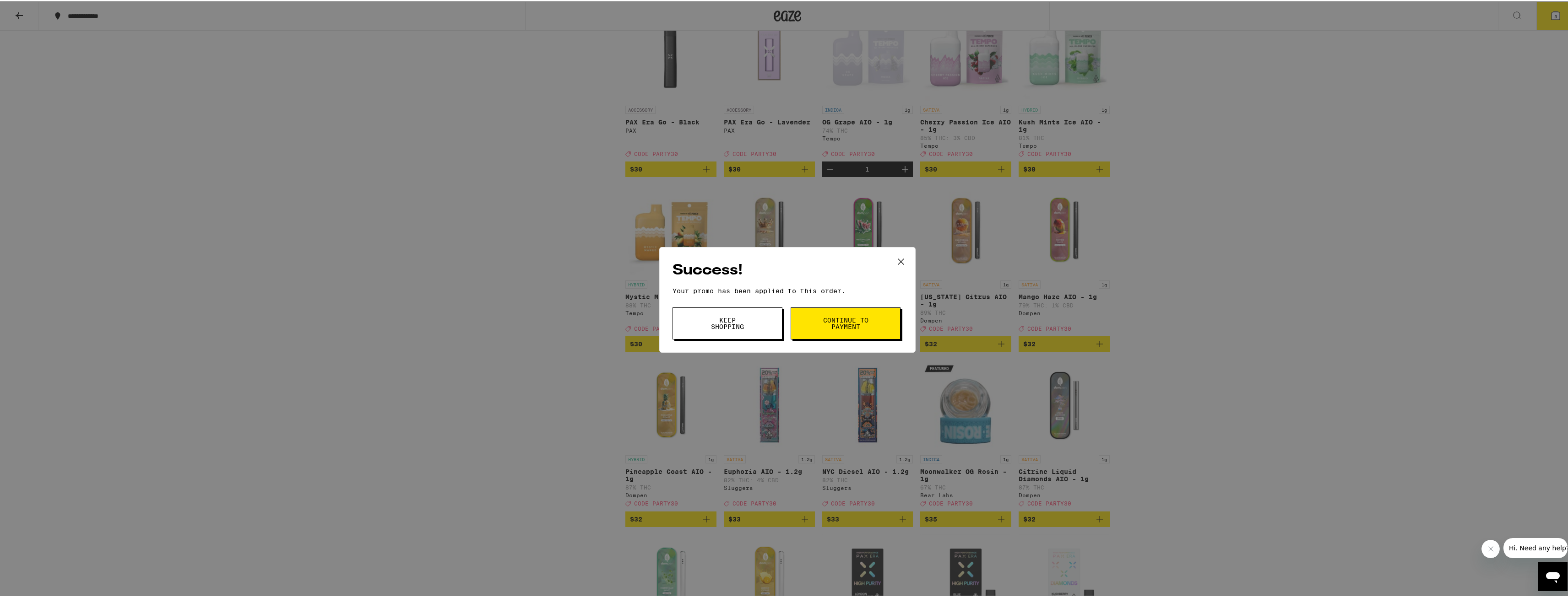
click at [829, 320] on span "Continue to payment" at bounding box center [846, 322] width 47 height 13
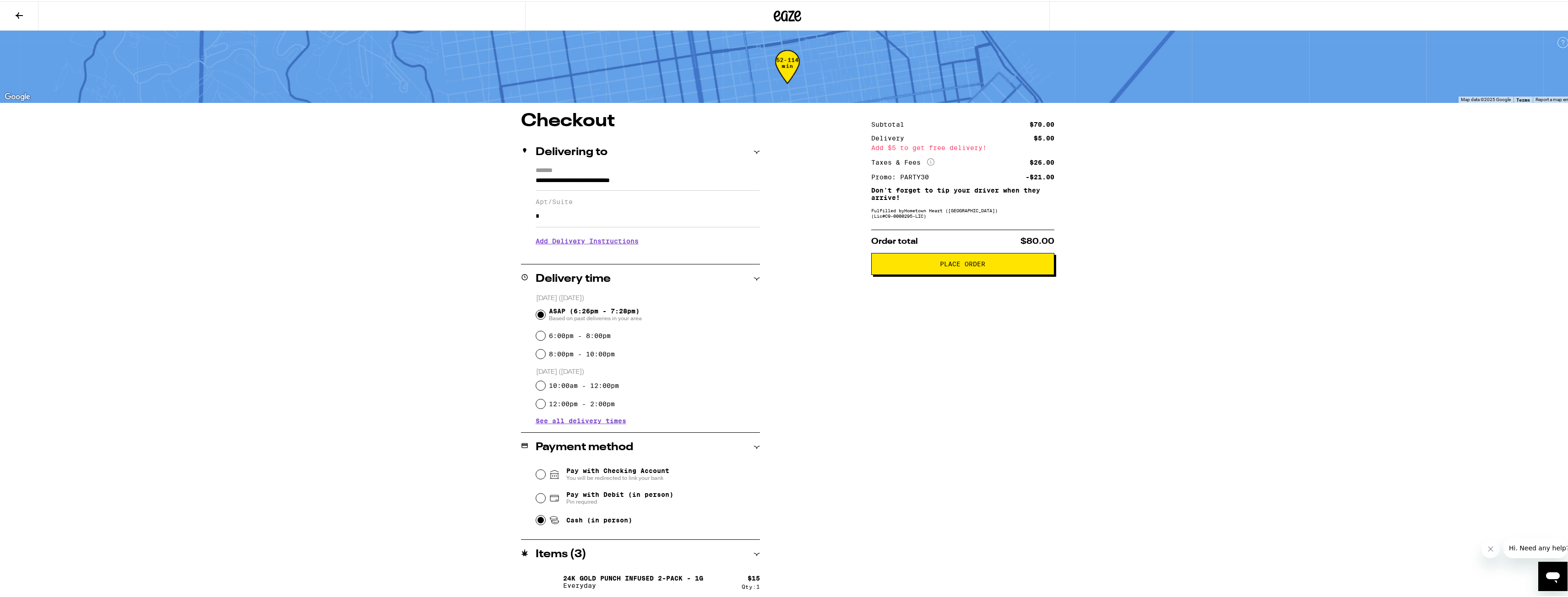
click at [955, 266] on span "Place Order" at bounding box center [963, 262] width 45 height 6
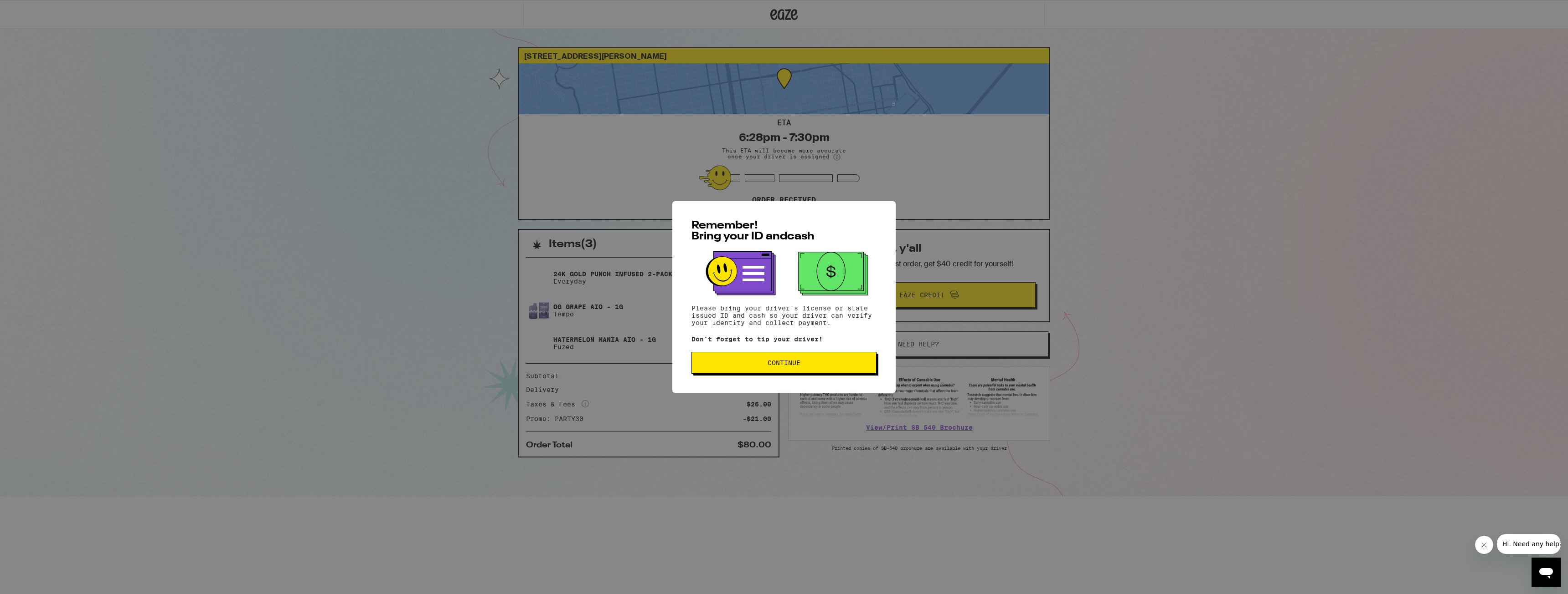
click at [820, 370] on button "Continue" at bounding box center [784, 362] width 185 height 22
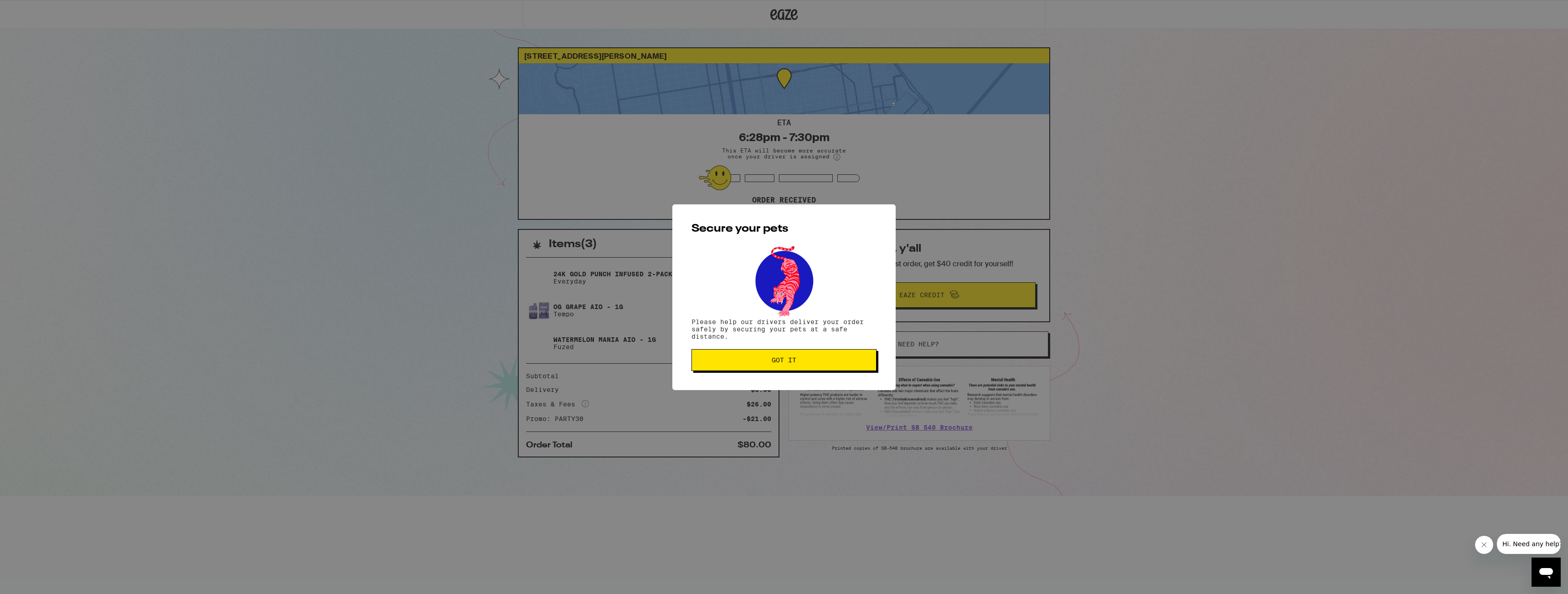
click at [854, 362] on span "Got it" at bounding box center [783, 360] width 169 height 6
